Goal: Task Accomplishment & Management: Use online tool/utility

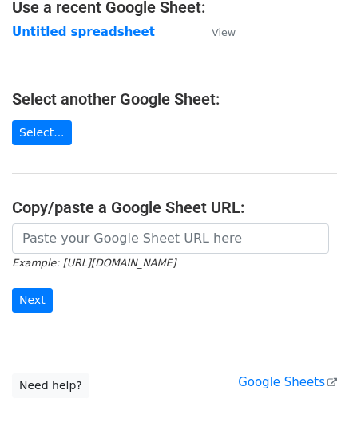
scroll to position [160, 0]
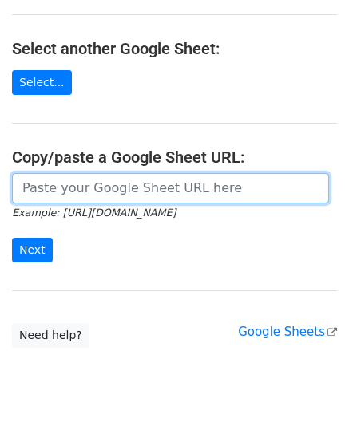
click at [74, 187] on input "url" at bounding box center [170, 188] width 317 height 30
paste input "[URL][DOMAIN_NAME]"
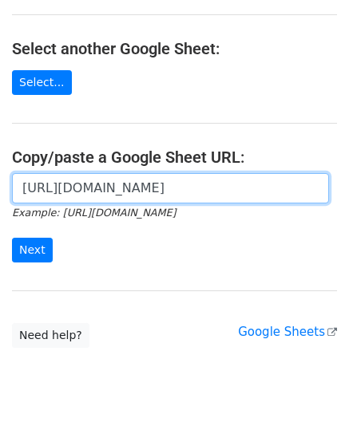
scroll to position [0, 346]
type input "[URL][DOMAIN_NAME]"
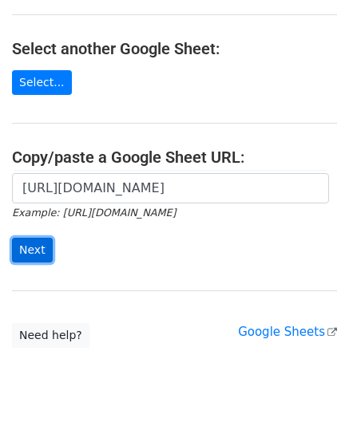
click at [37, 242] on input "Next" at bounding box center [32, 250] width 41 height 25
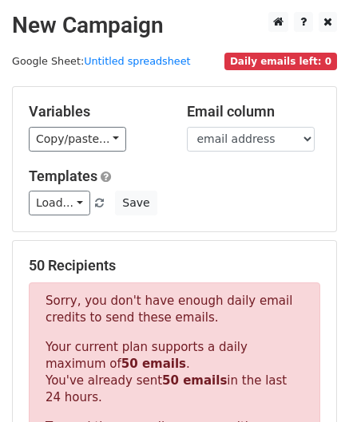
scroll to position [539, 0]
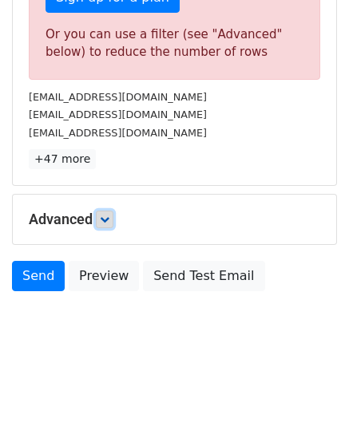
click at [109, 216] on icon at bounding box center [105, 220] width 10 height 10
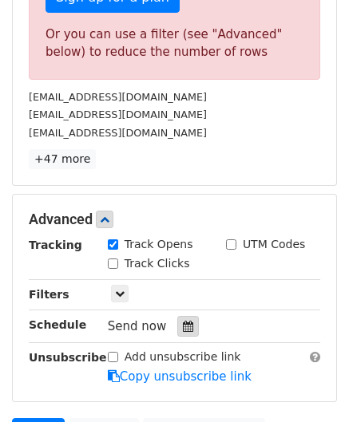
click at [184, 323] on icon at bounding box center [188, 326] width 10 height 11
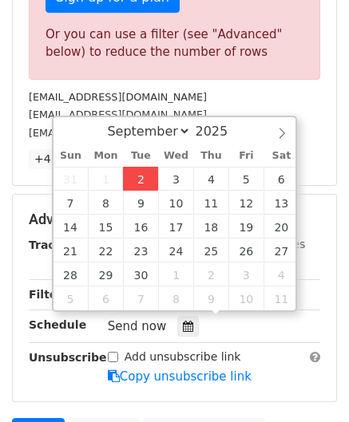
type input "2025-09-02 12:00"
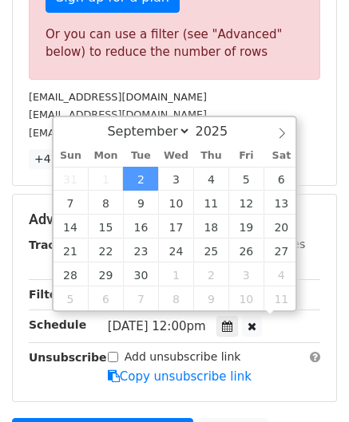
scroll to position [0, 0]
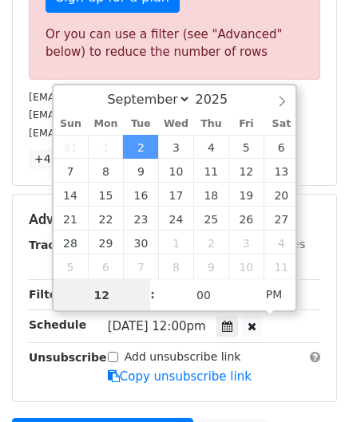
paste input "4"
type input "4"
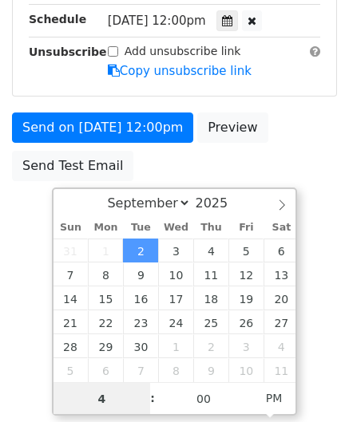
scroll to position [324, 0]
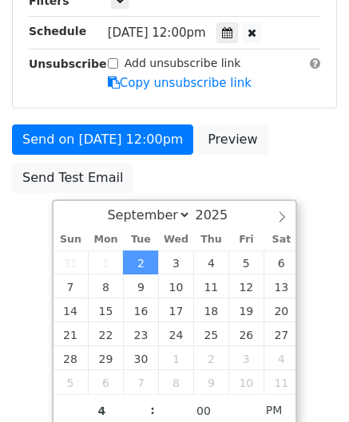
type input "2025-09-02 16:00"
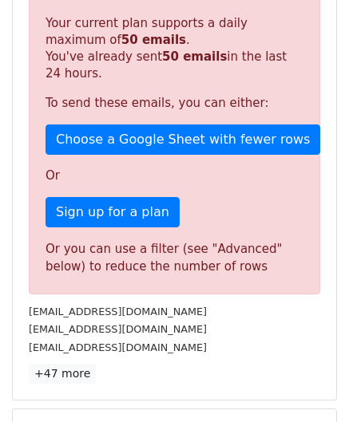
scroll to position [732, 0]
